Goal: Transaction & Acquisition: Purchase product/service

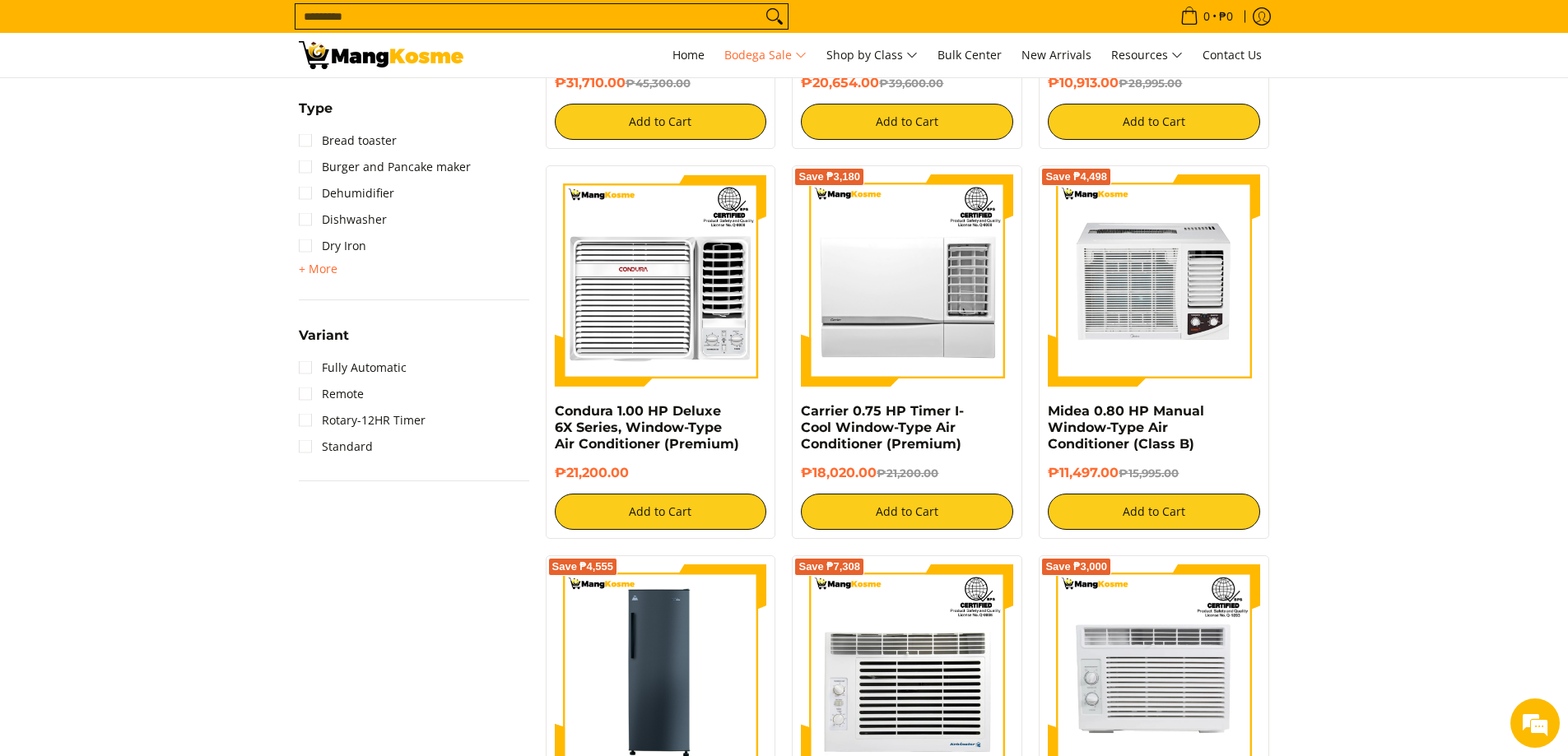
scroll to position [2057, 0]
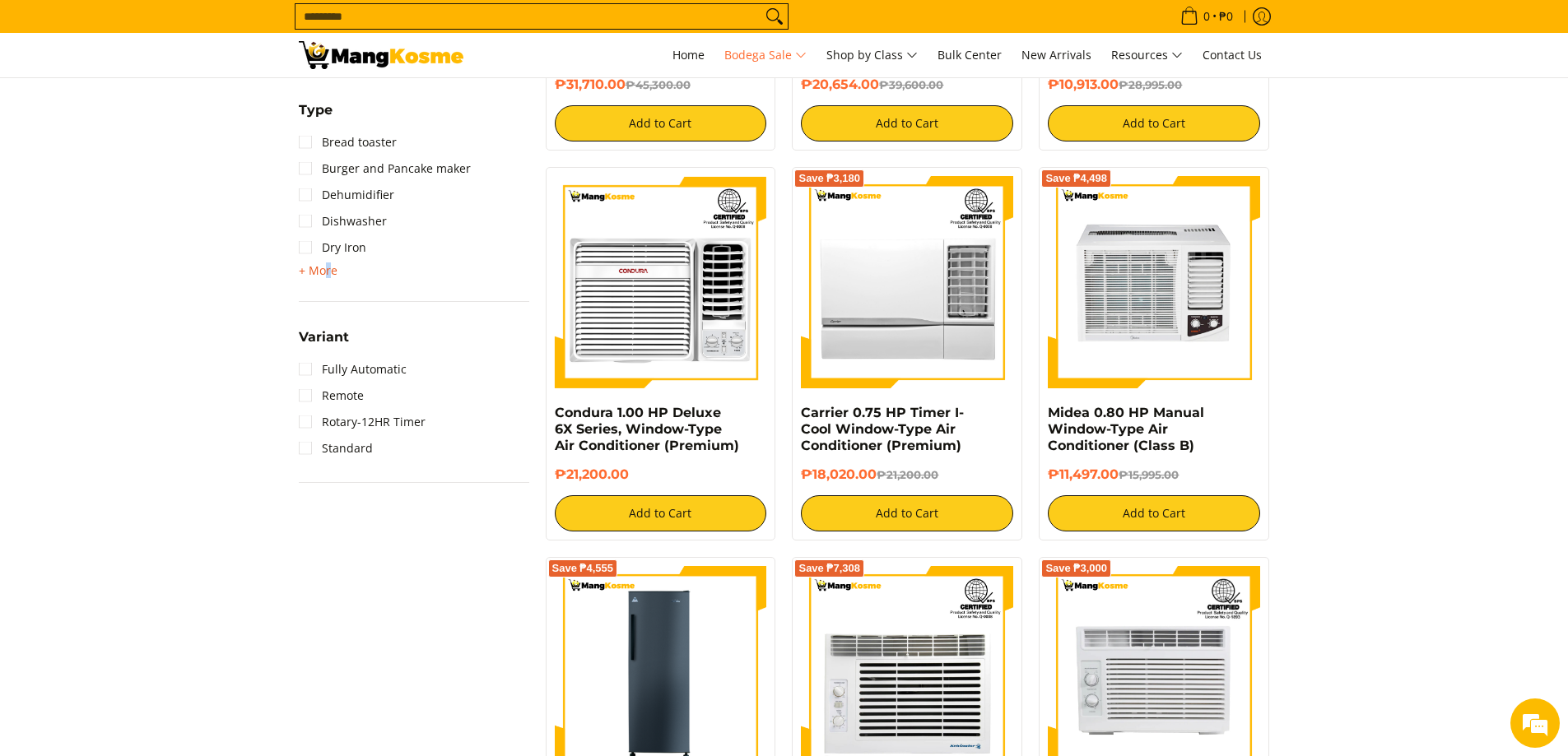
click at [326, 267] on span "+ More" at bounding box center [318, 271] width 38 height 13
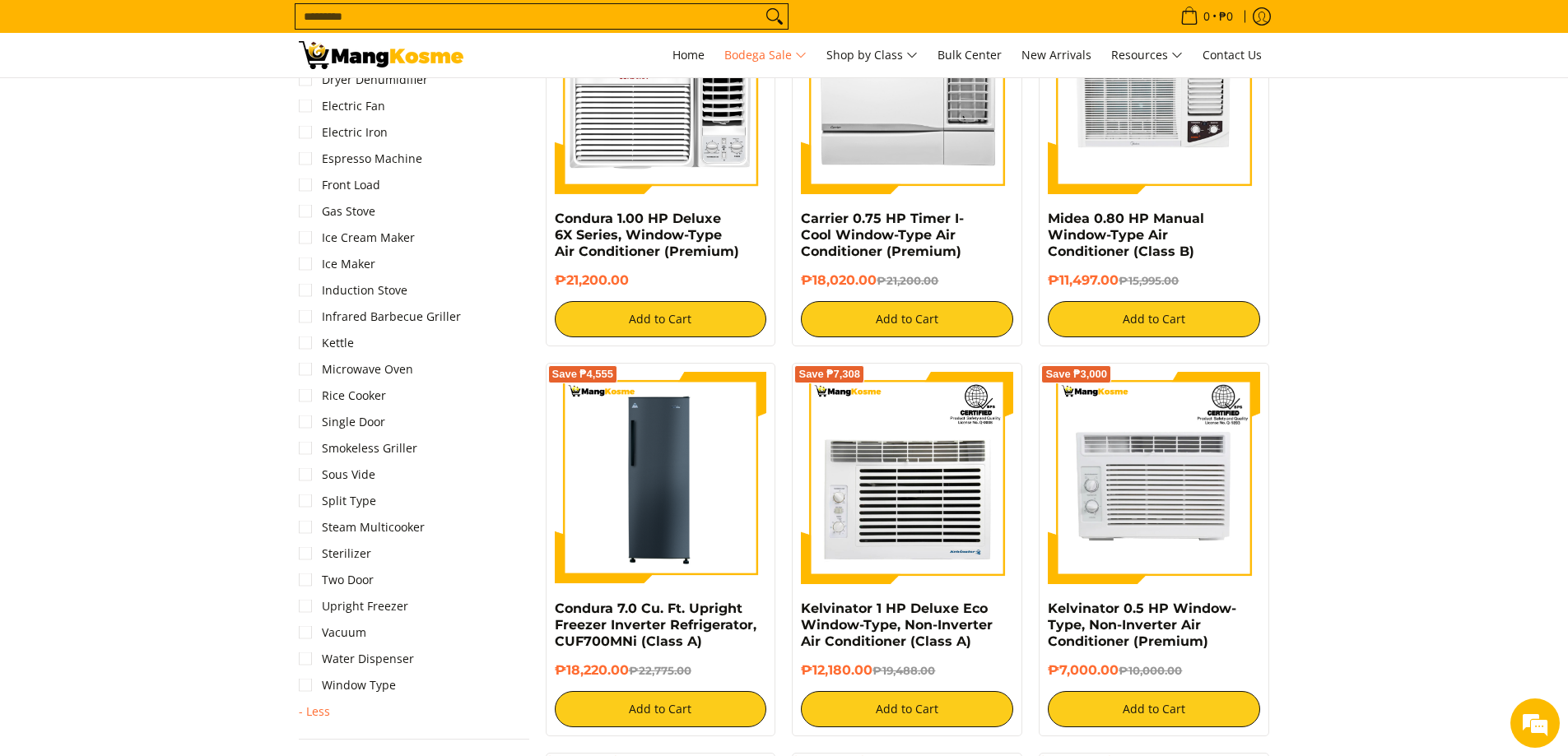
scroll to position [2304, 0]
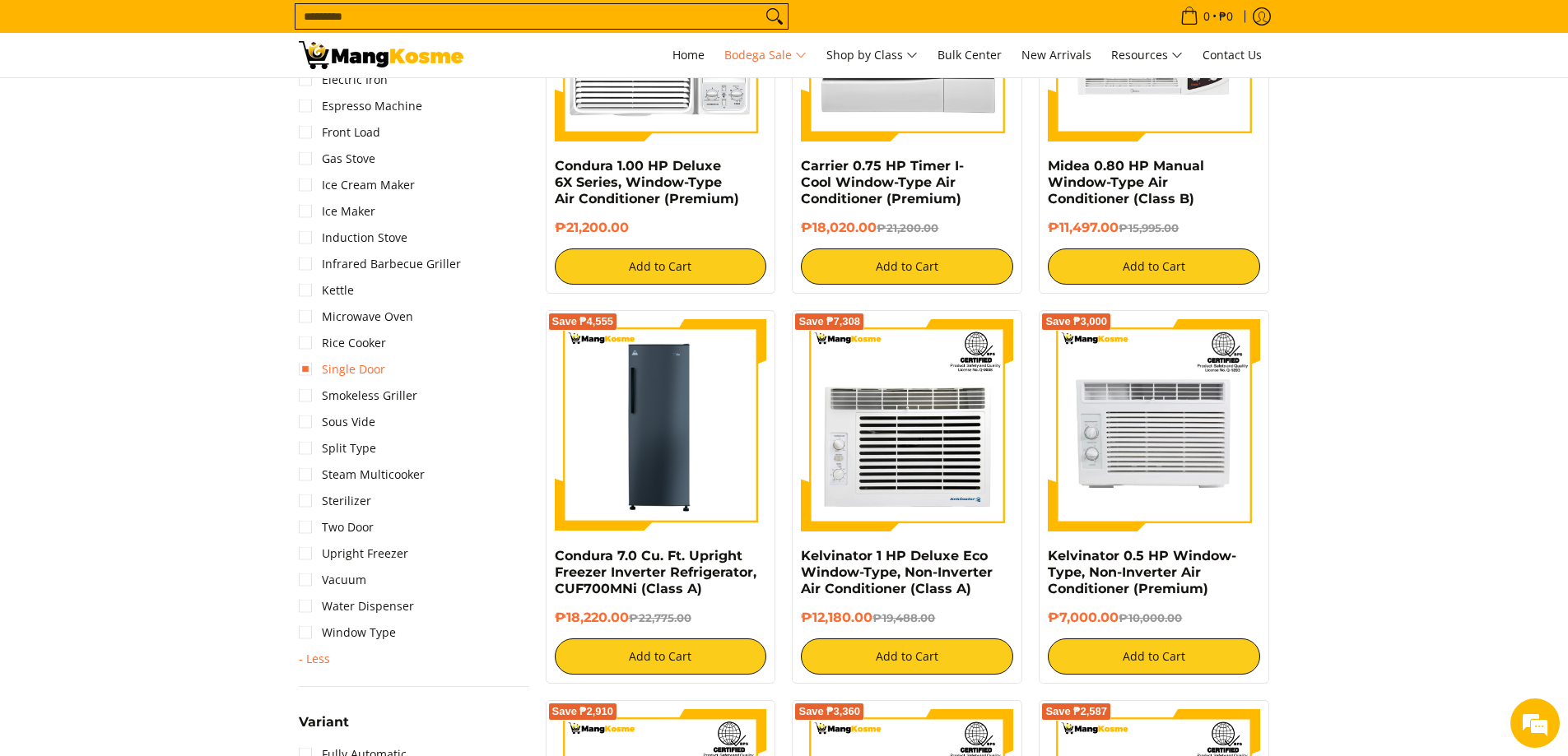
click at [306, 368] on link "Single Door" at bounding box center [342, 369] width 87 height 27
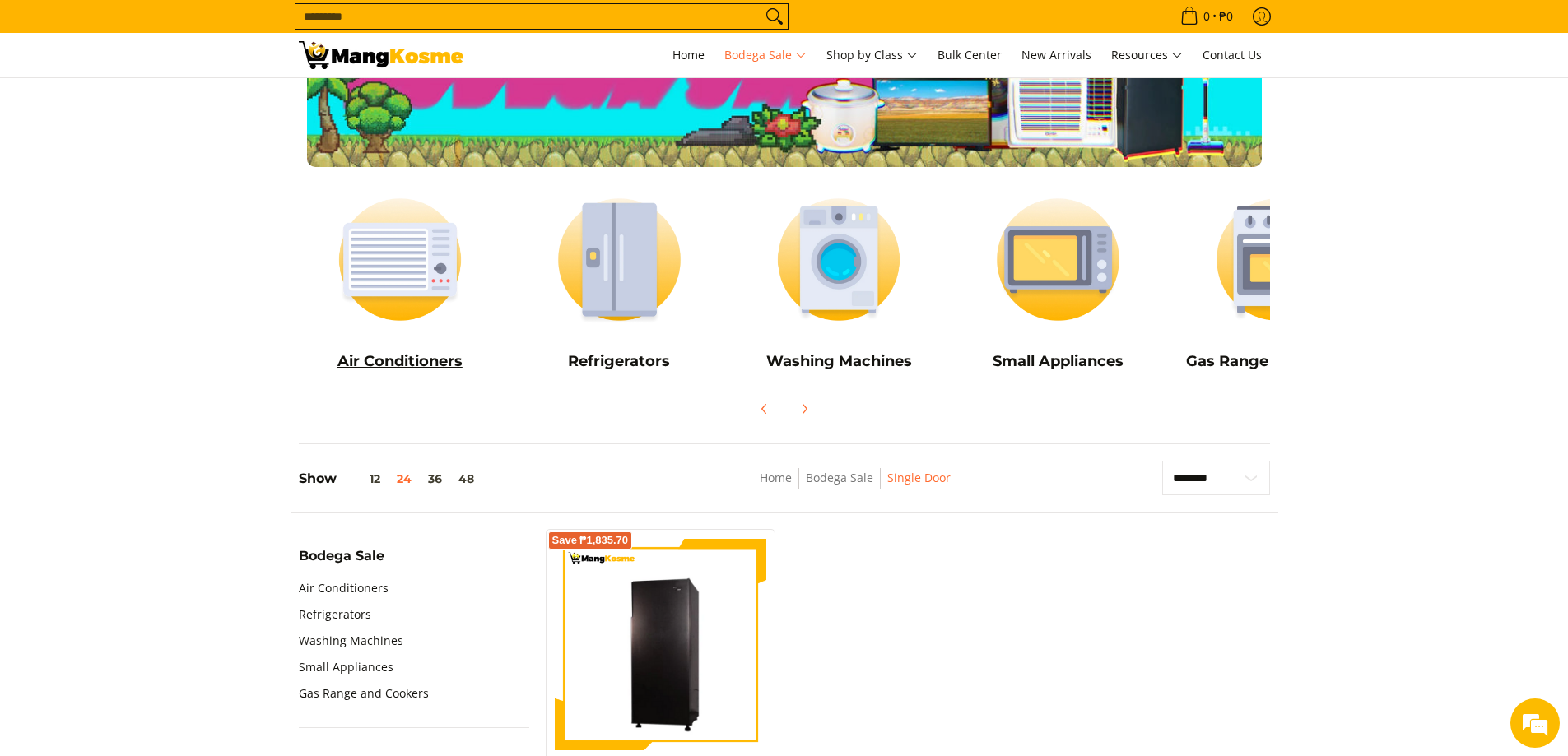
scroll to position [90, 0]
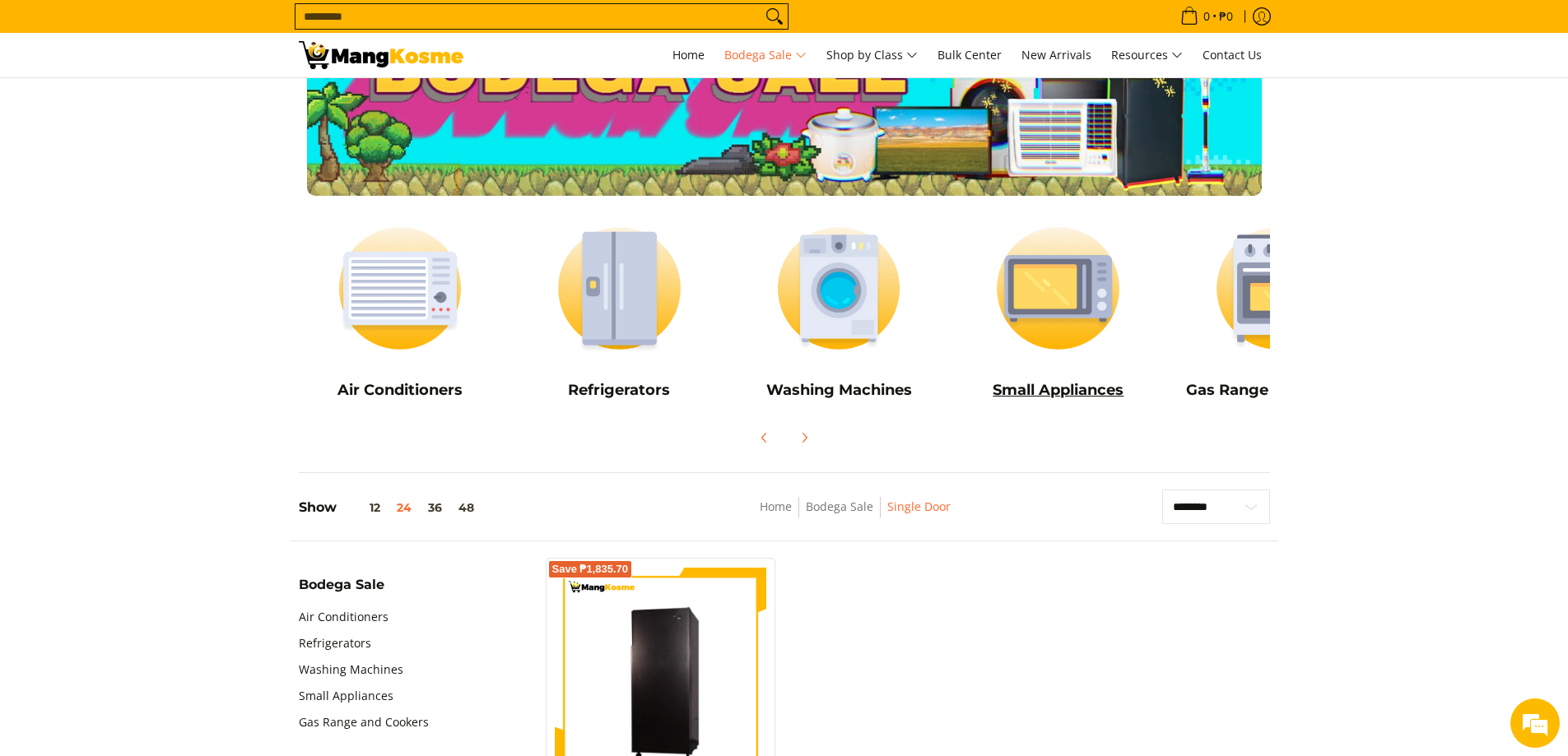
click at [1002, 294] on img at bounding box center [1058, 288] width 203 height 153
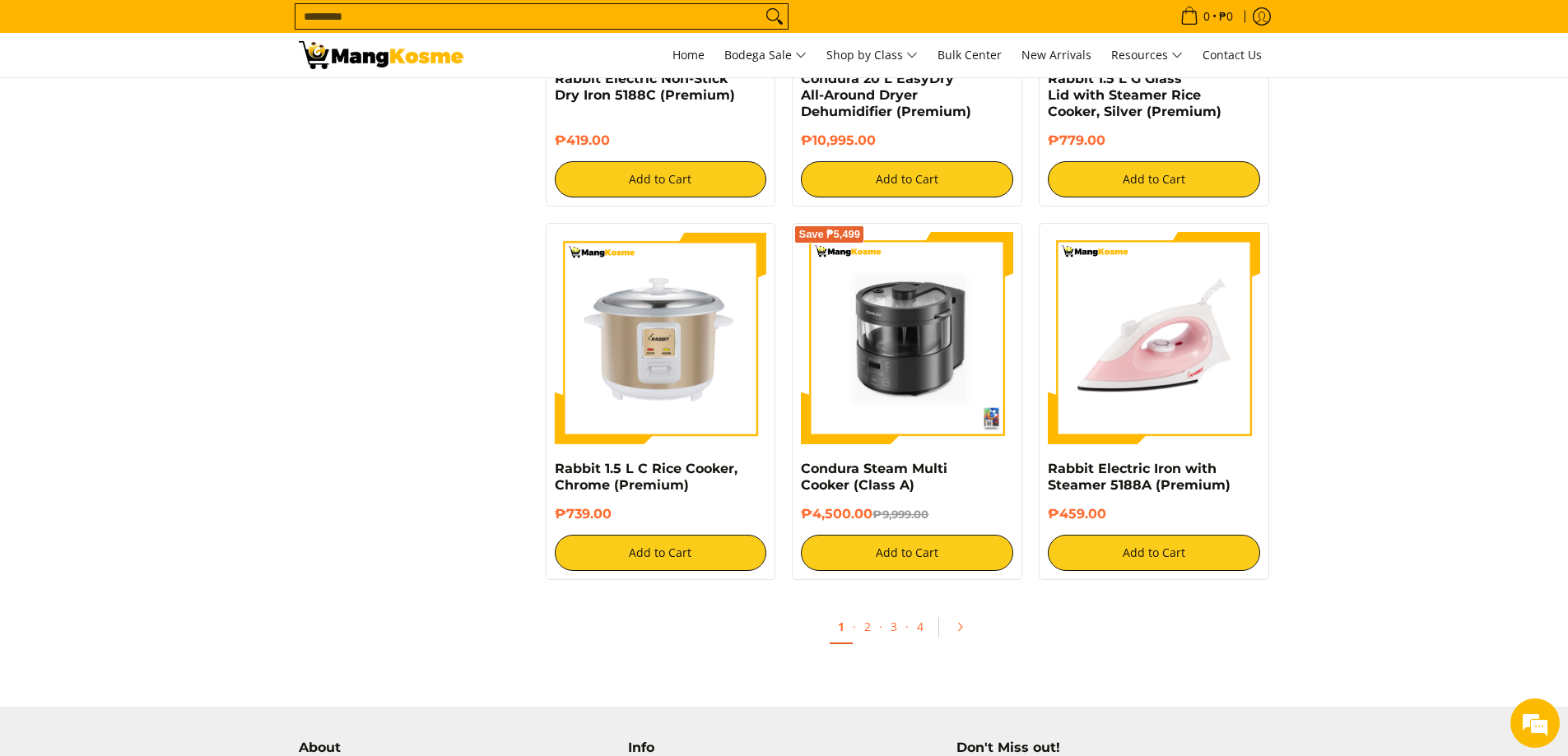
scroll to position [2962, 0]
